Goal: Information Seeking & Learning: Find contact information

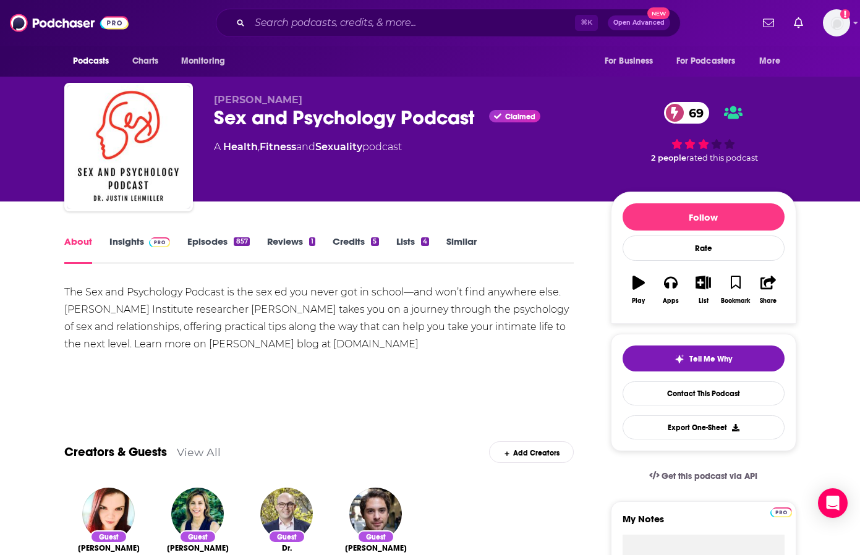
click at [137, 242] on link "Insights" at bounding box center [139, 250] width 61 height 28
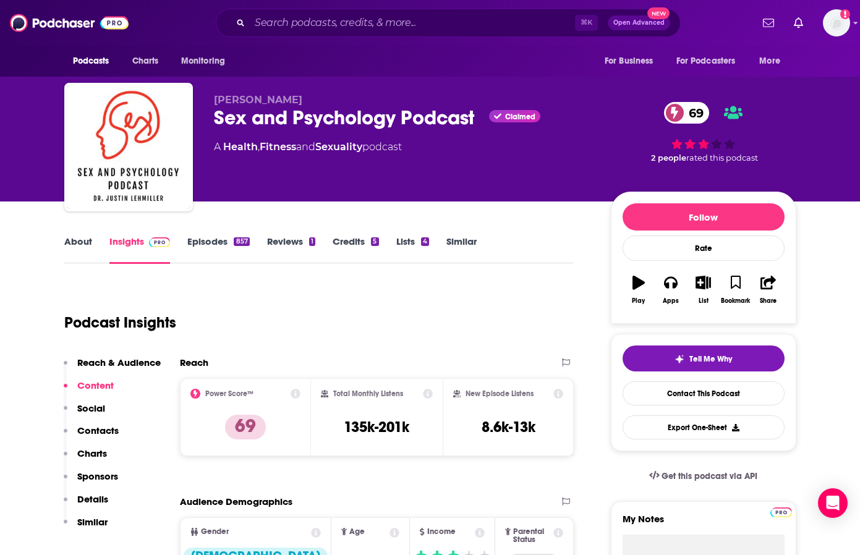
click at [77, 245] on link "About" at bounding box center [78, 250] width 28 height 28
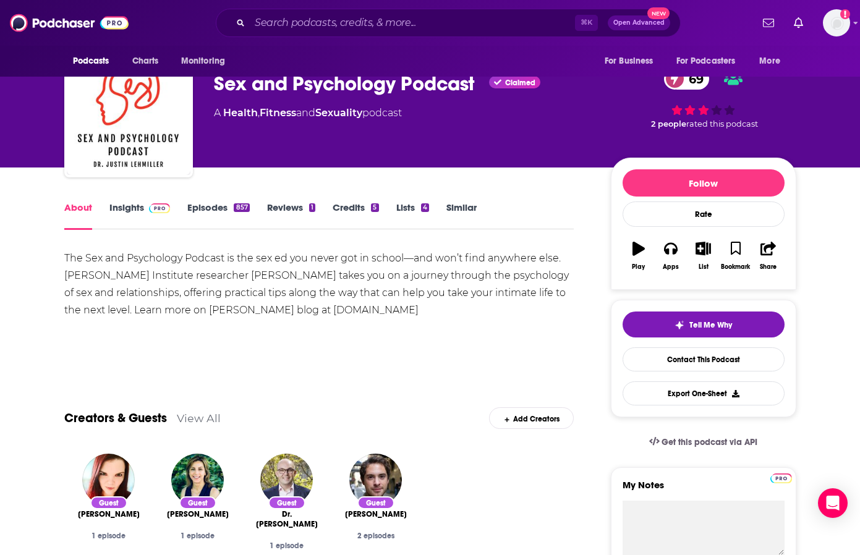
scroll to position [34, 0]
click at [139, 211] on link "Insights" at bounding box center [139, 216] width 61 height 28
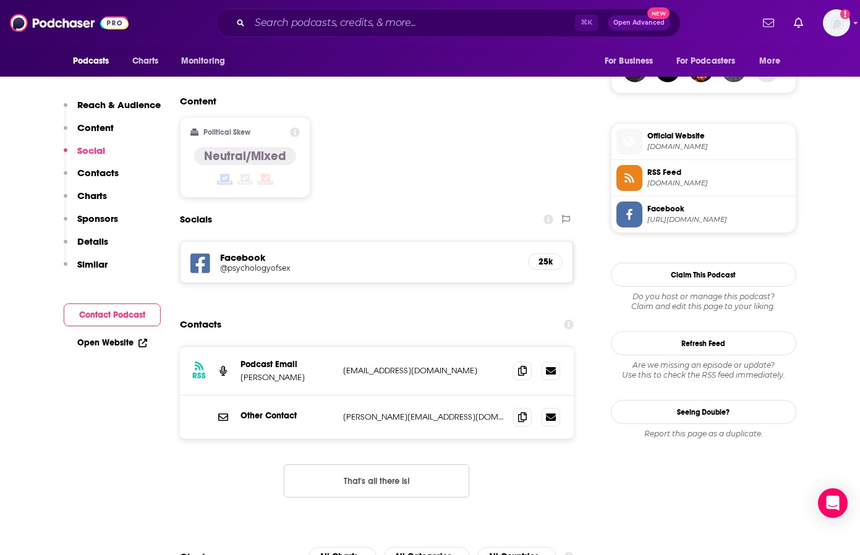
scroll to position [928, 0]
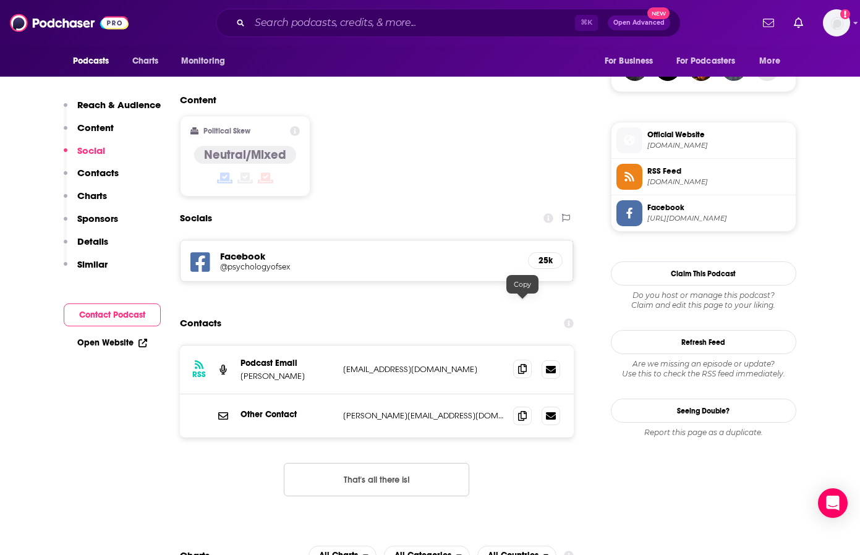
click at [523, 364] on icon at bounding box center [522, 369] width 9 height 10
click at [521, 406] on span at bounding box center [522, 415] width 19 height 19
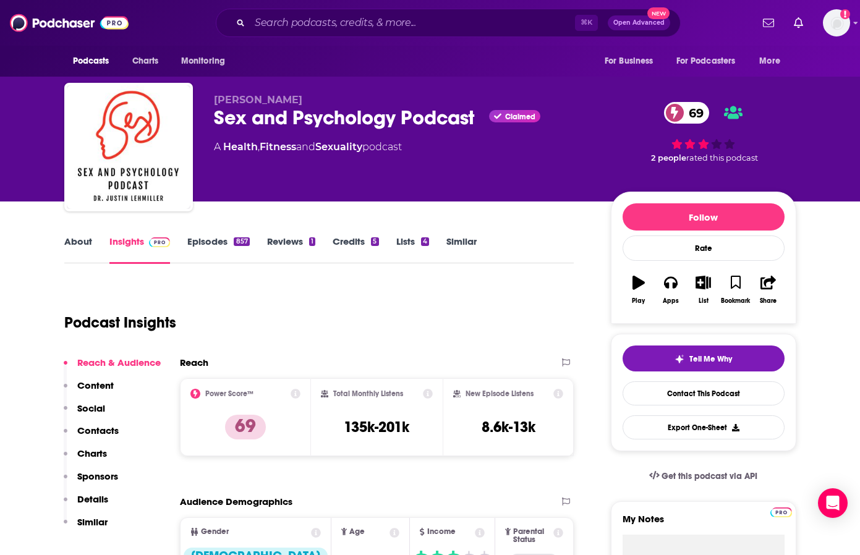
scroll to position [0, 0]
click at [72, 242] on link "About" at bounding box center [78, 250] width 28 height 28
